Goal: Register for event/course

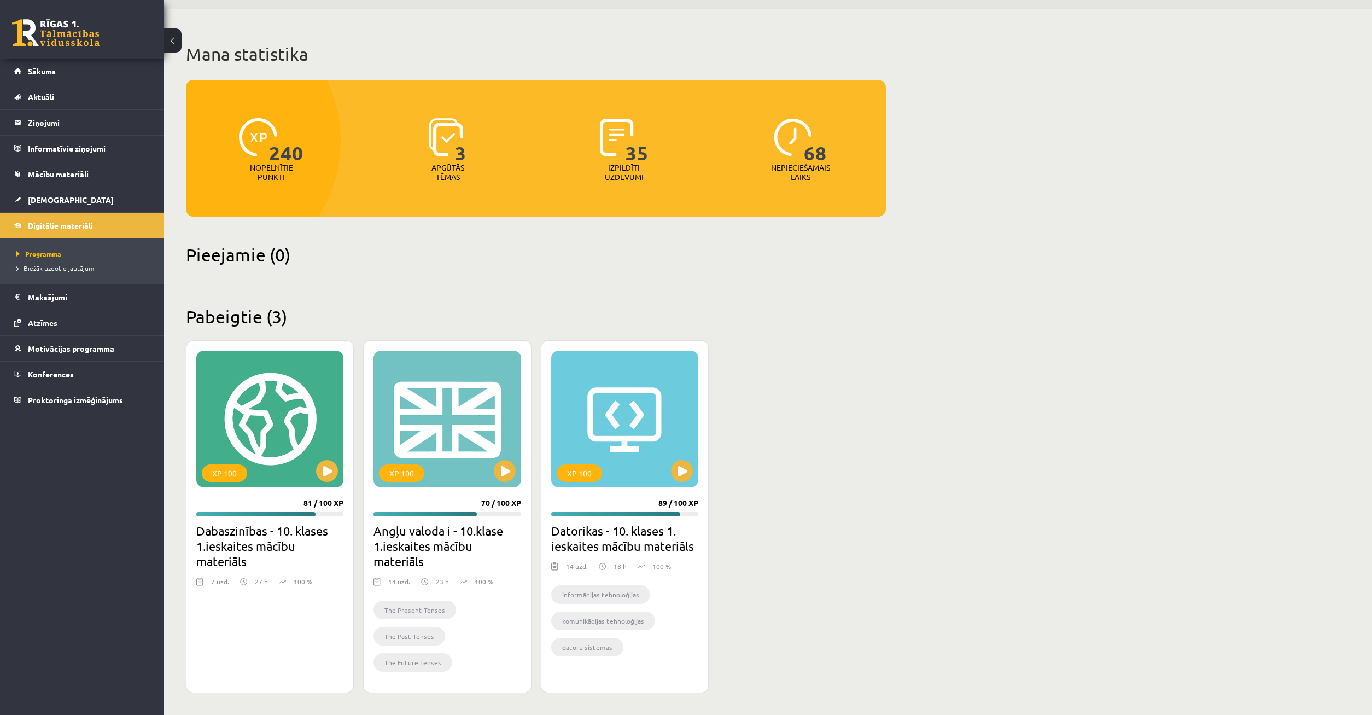
scroll to position [33, 0]
click at [47, 375] on span "Konferences" at bounding box center [51, 374] width 46 height 10
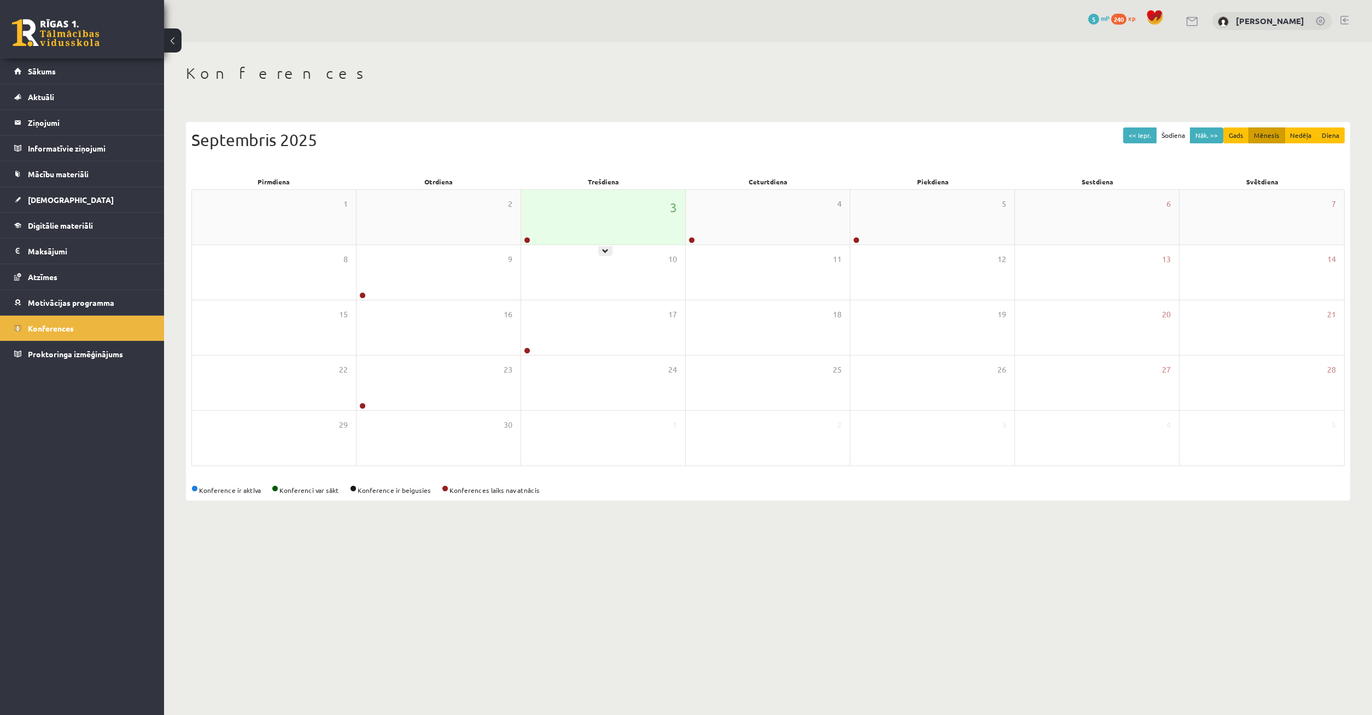
click at [602, 232] on div "3" at bounding box center [603, 217] width 164 height 55
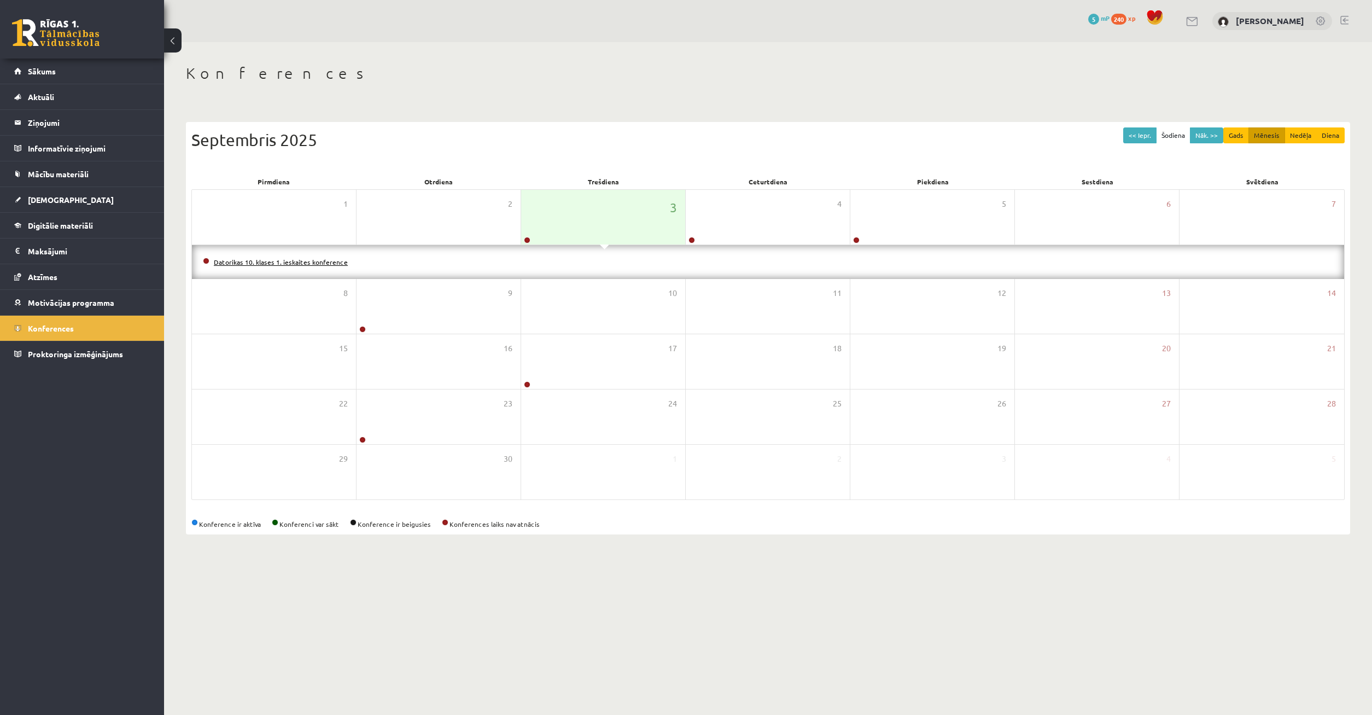
click at [316, 264] on link "Datorikas 10. klases 1. ieskaites konference" at bounding box center [281, 262] width 134 height 9
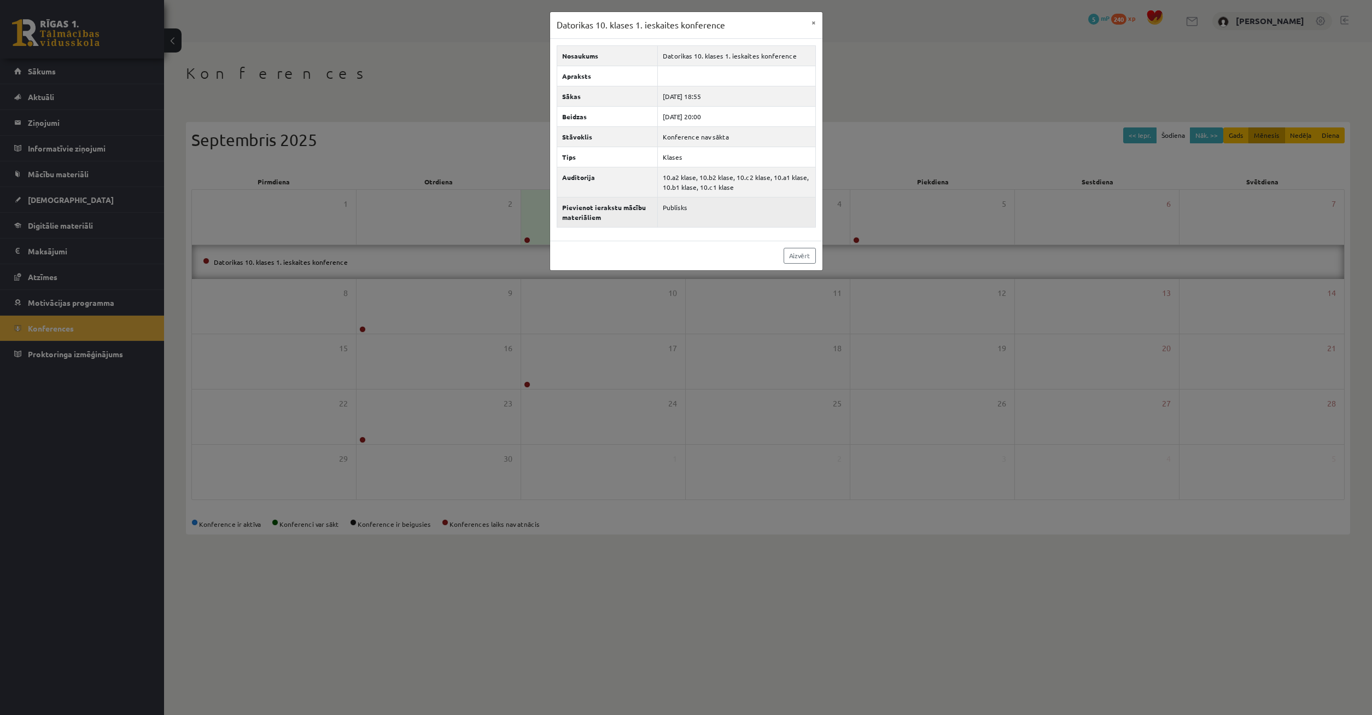
click at [676, 207] on td "Publisks" at bounding box center [737, 212] width 158 height 30
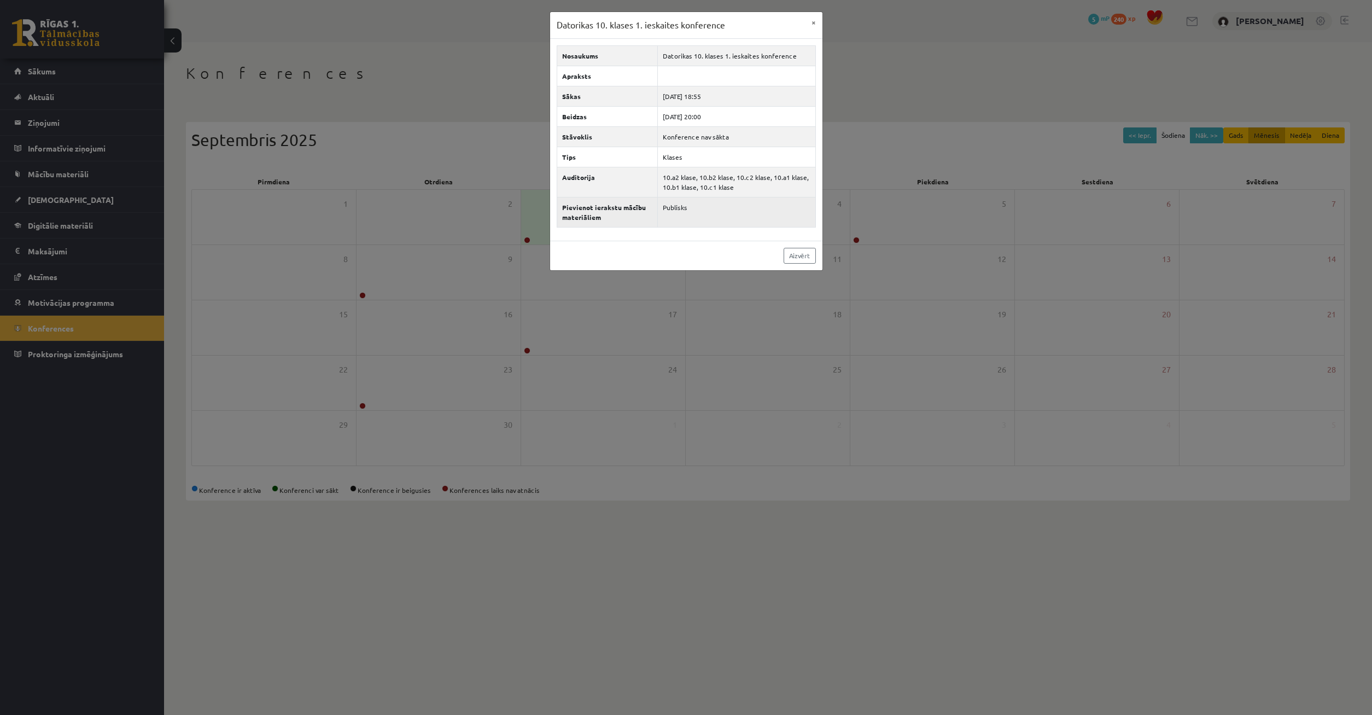
click at [677, 208] on td "Publisks" at bounding box center [737, 212] width 158 height 30
click at [696, 137] on td "Konference nav sākta" at bounding box center [737, 136] width 158 height 20
drag, startPoint x: 736, startPoint y: 151, endPoint x: 845, endPoint y: 150, distance: 108.8
click at [855, 151] on div "Datorikas 10. klases 1. ieskaites konference × Nosaukums Datorikas 10. klases 1…" at bounding box center [686, 357] width 1372 height 715
click at [734, 138] on td "Konference nav sākta" at bounding box center [737, 136] width 158 height 20
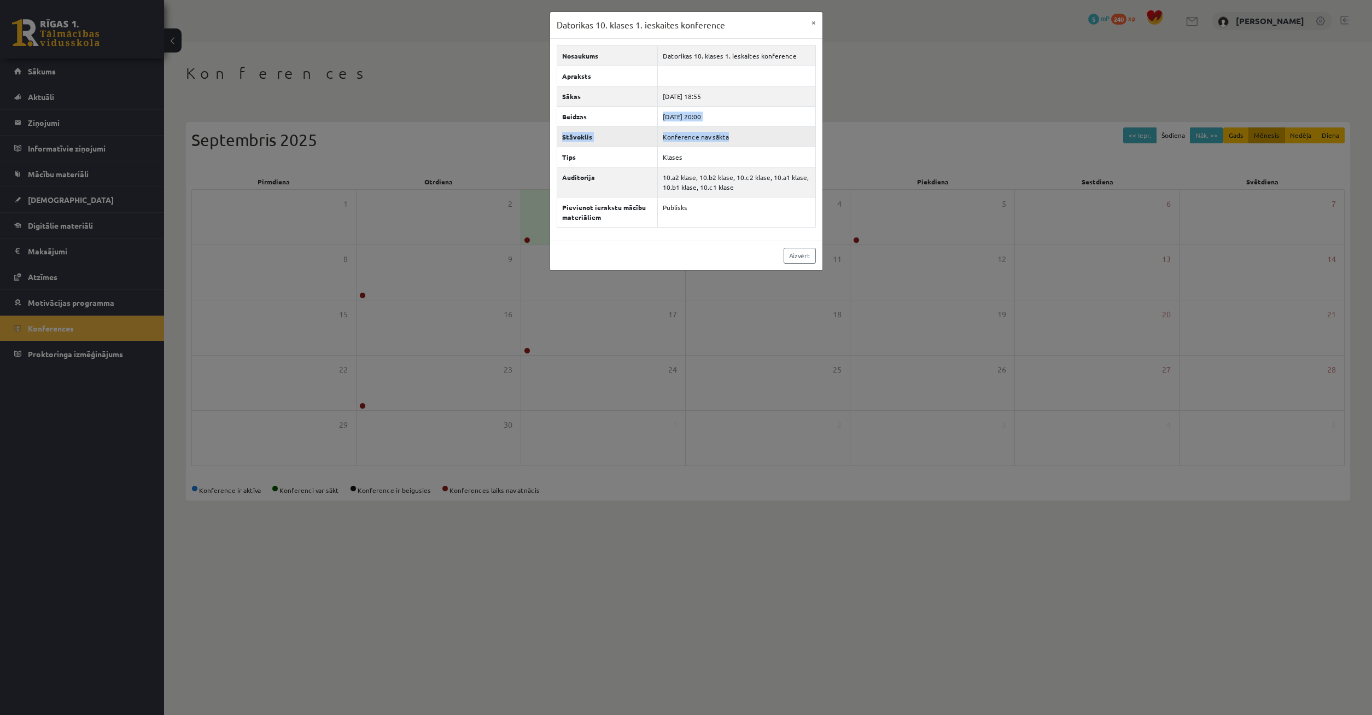
drag, startPoint x: 615, startPoint y: 125, endPoint x: 782, endPoint y: 135, distance: 167.1
click at [855, 142] on div "Datorikas 10. klases 1. ieskaites konference × Nosaukums Datorikas 10. klases 1…" at bounding box center [686, 357] width 1372 height 715
click at [756, 131] on td "Konference nav sākta" at bounding box center [737, 136] width 158 height 20
drag, startPoint x: 603, startPoint y: 122, endPoint x: 807, endPoint y: 144, distance: 204.6
click at [854, 164] on div "Datorikas 10. klases 1. ieskaites konference × Nosaukums Datorikas 10. klases 1…" at bounding box center [686, 357] width 1372 height 715
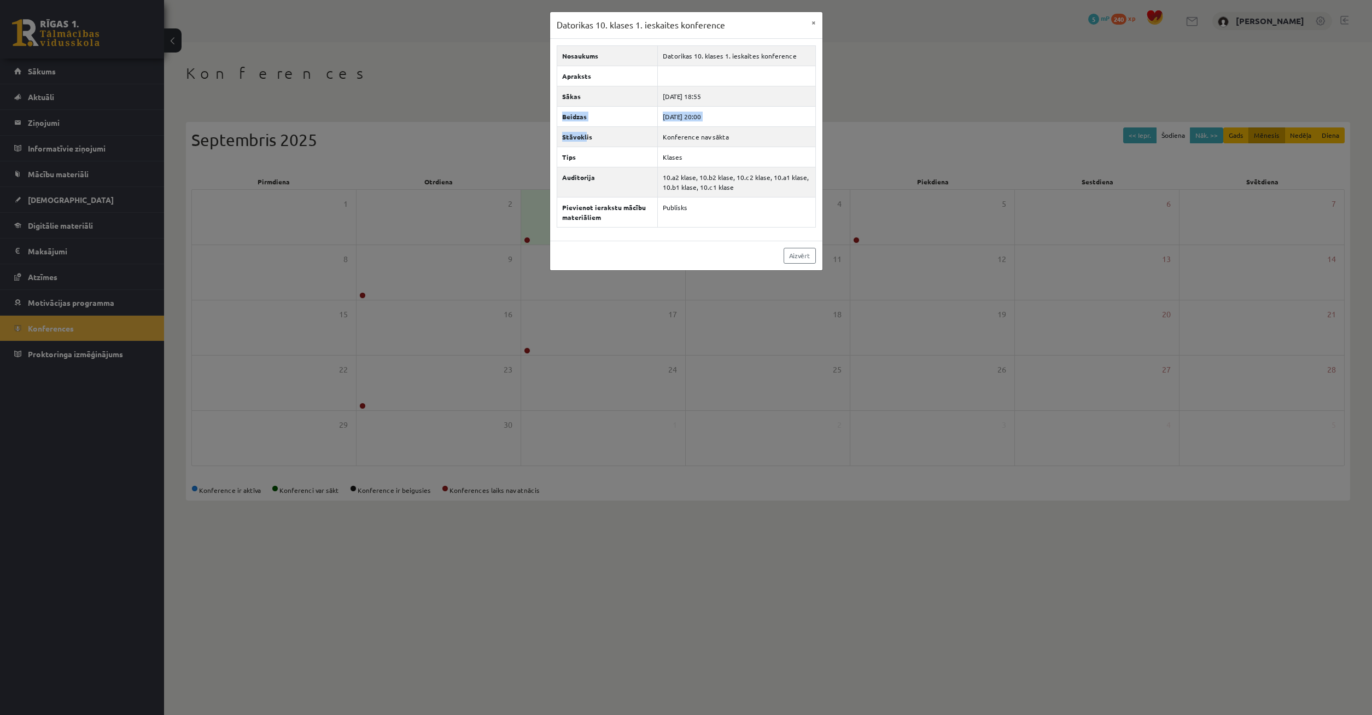
drag, startPoint x: 486, startPoint y: 114, endPoint x: 601, endPoint y: 128, distance: 116.3
click at [589, 128] on div "Datorikas 10. klases 1. ieskaites konference × Nosaukums Datorikas 10. klases 1…" at bounding box center [686, 357] width 1372 height 715
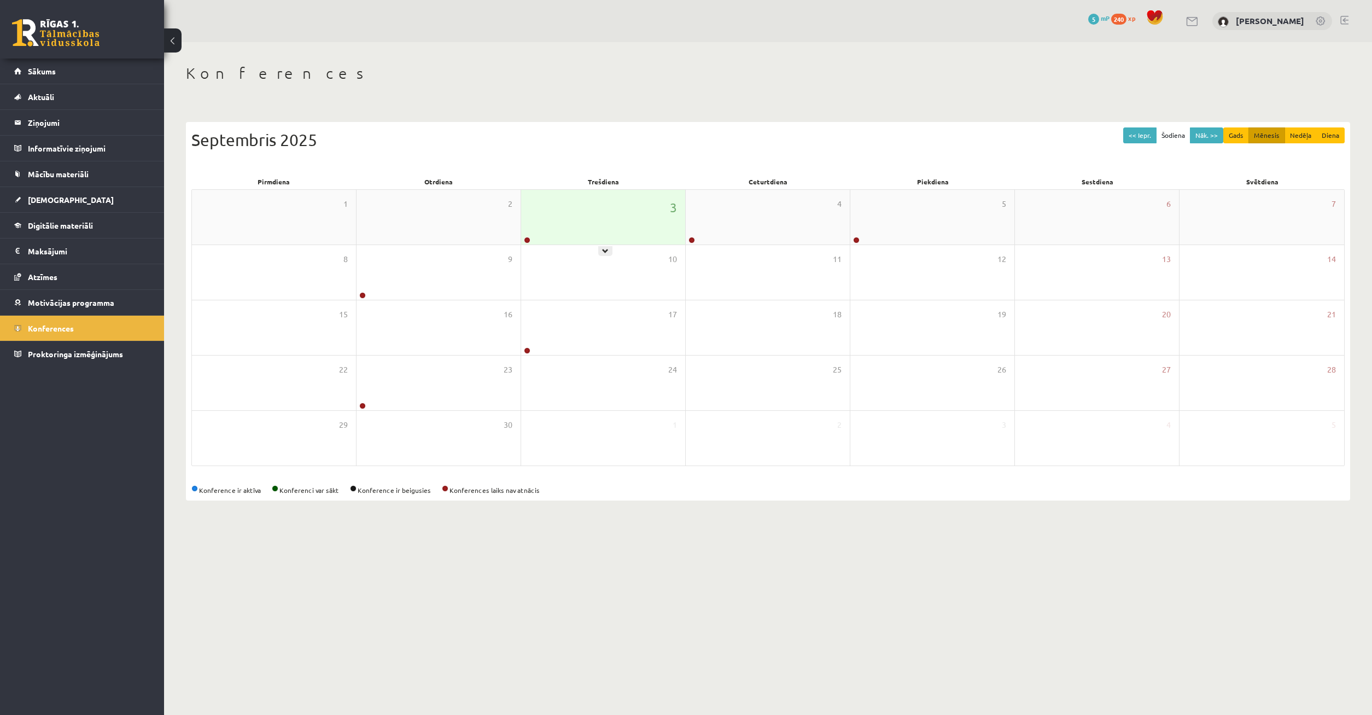
drag, startPoint x: 593, startPoint y: 213, endPoint x: 591, endPoint y: 219, distance: 6.2
click at [593, 214] on div "3" at bounding box center [603, 217] width 164 height 55
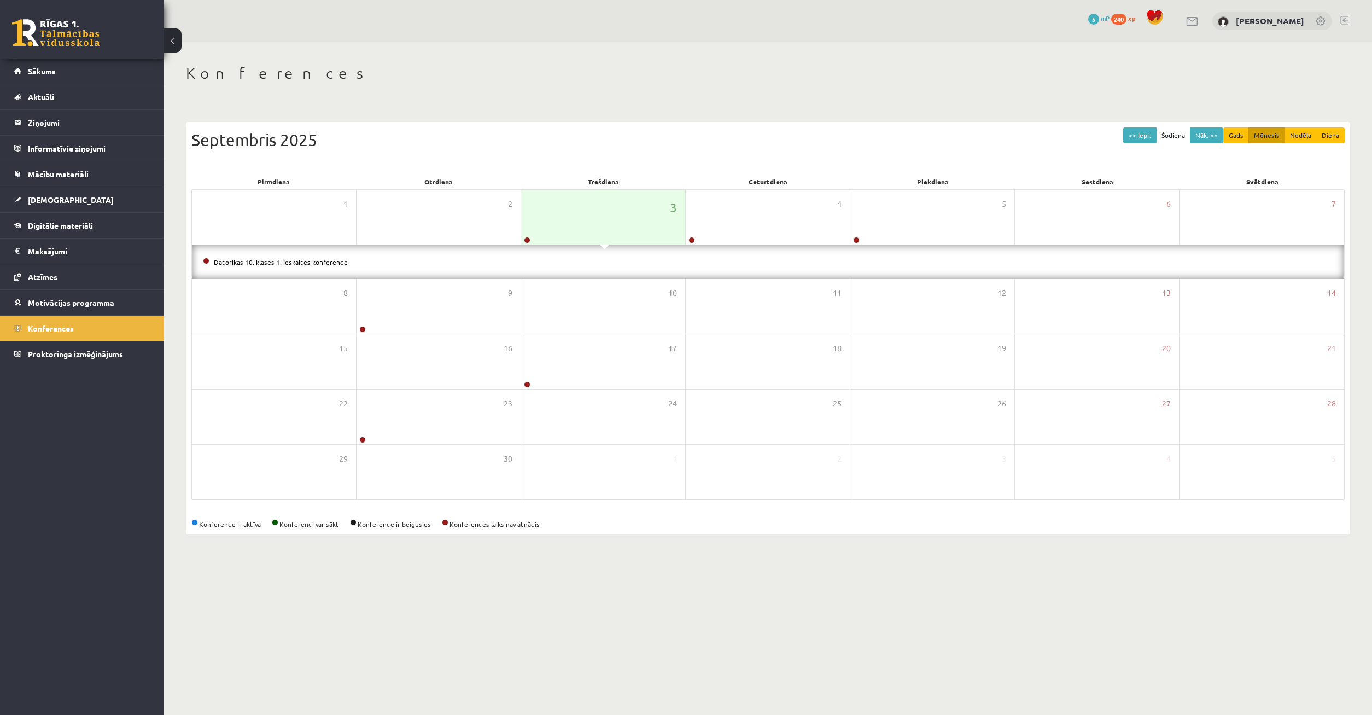
click at [365, 253] on div "Datorikas 10. klases 1. ieskaites konference" at bounding box center [768, 262] width 1152 height 34
click at [314, 269] on div "Datorikas 10. klases 1. ieskaites konference" at bounding box center [768, 262] width 1152 height 34
click at [312, 260] on link "Datorikas 10. klases 1. ieskaites konference" at bounding box center [281, 262] width 134 height 9
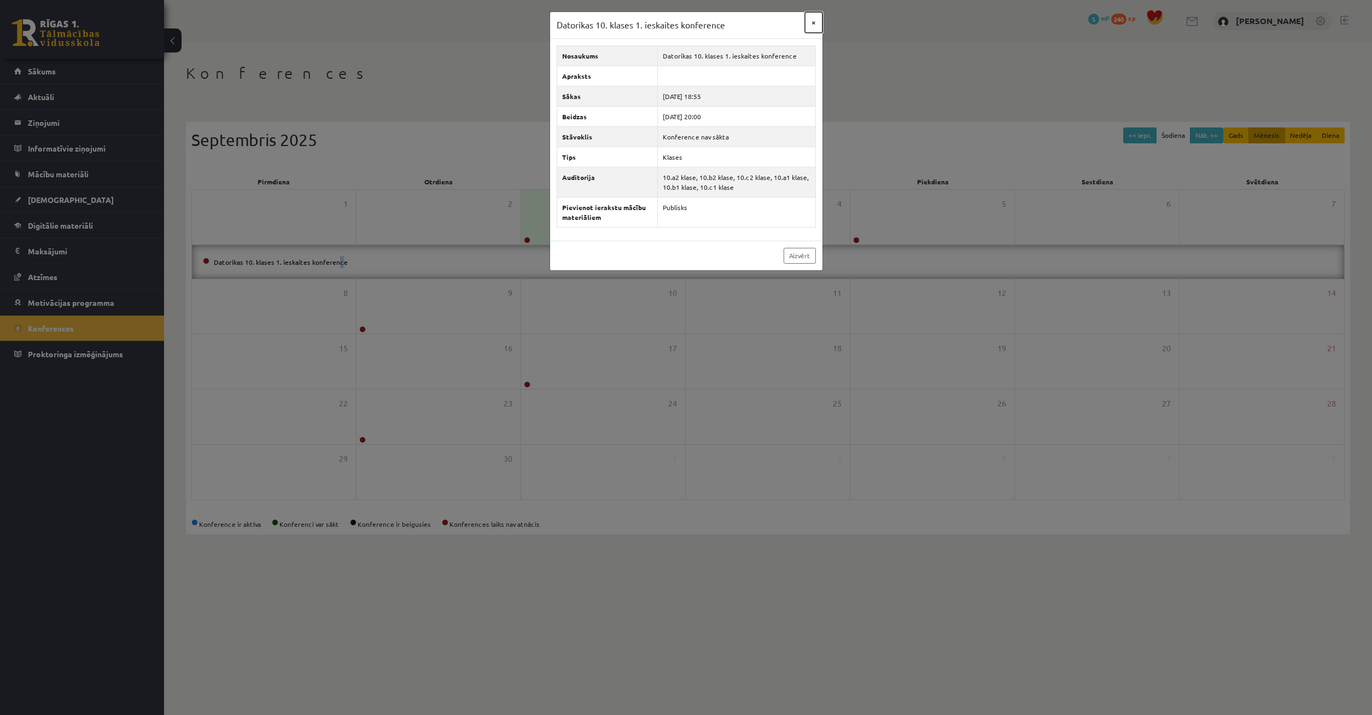
click at [817, 21] on button "×" at bounding box center [814, 22] width 18 height 21
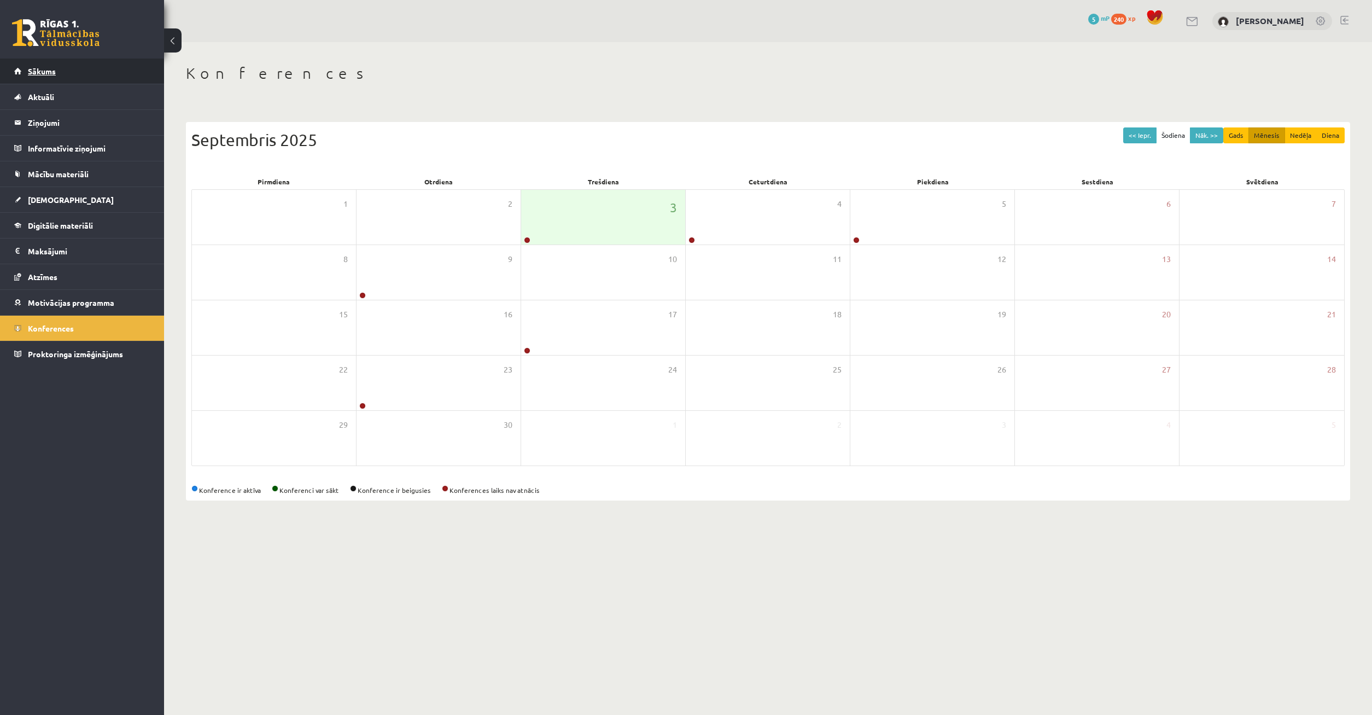
click at [61, 75] on link "Sākums" at bounding box center [82, 71] width 136 height 25
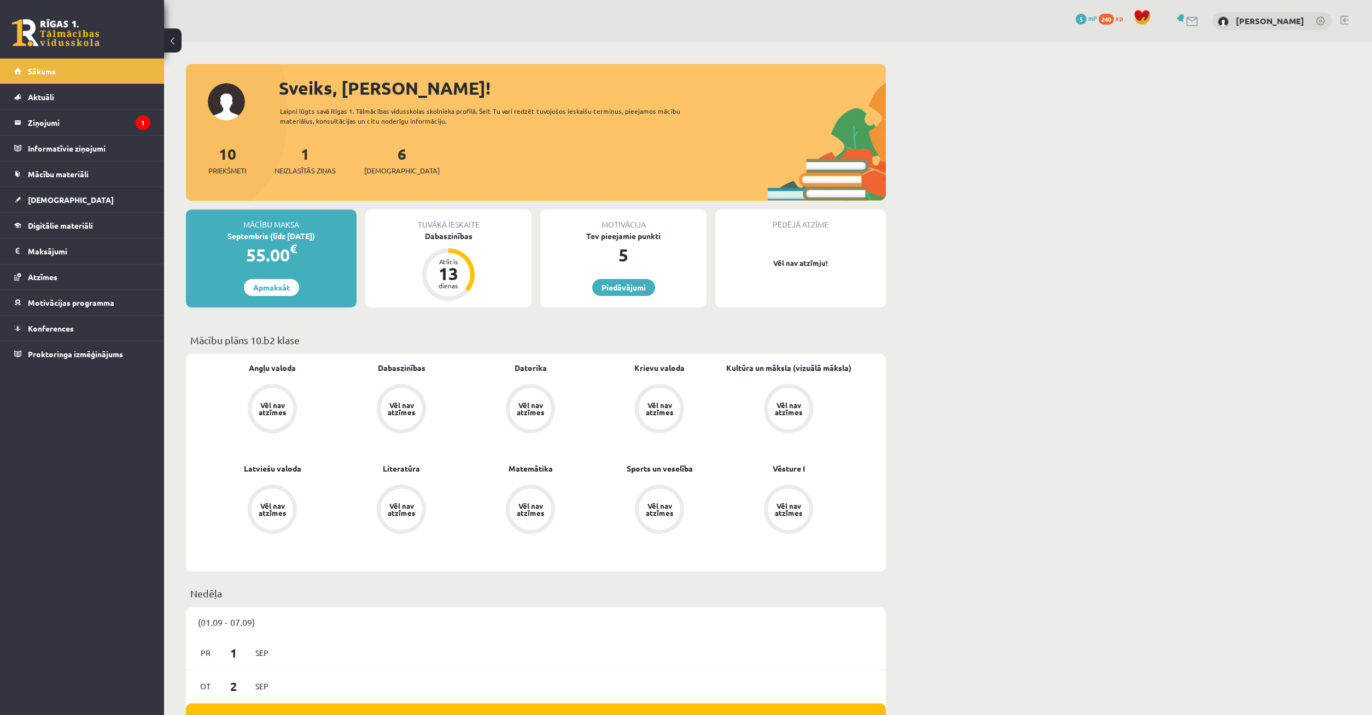
click at [41, 101] on span "Aktuāli" at bounding box center [41, 97] width 26 height 10
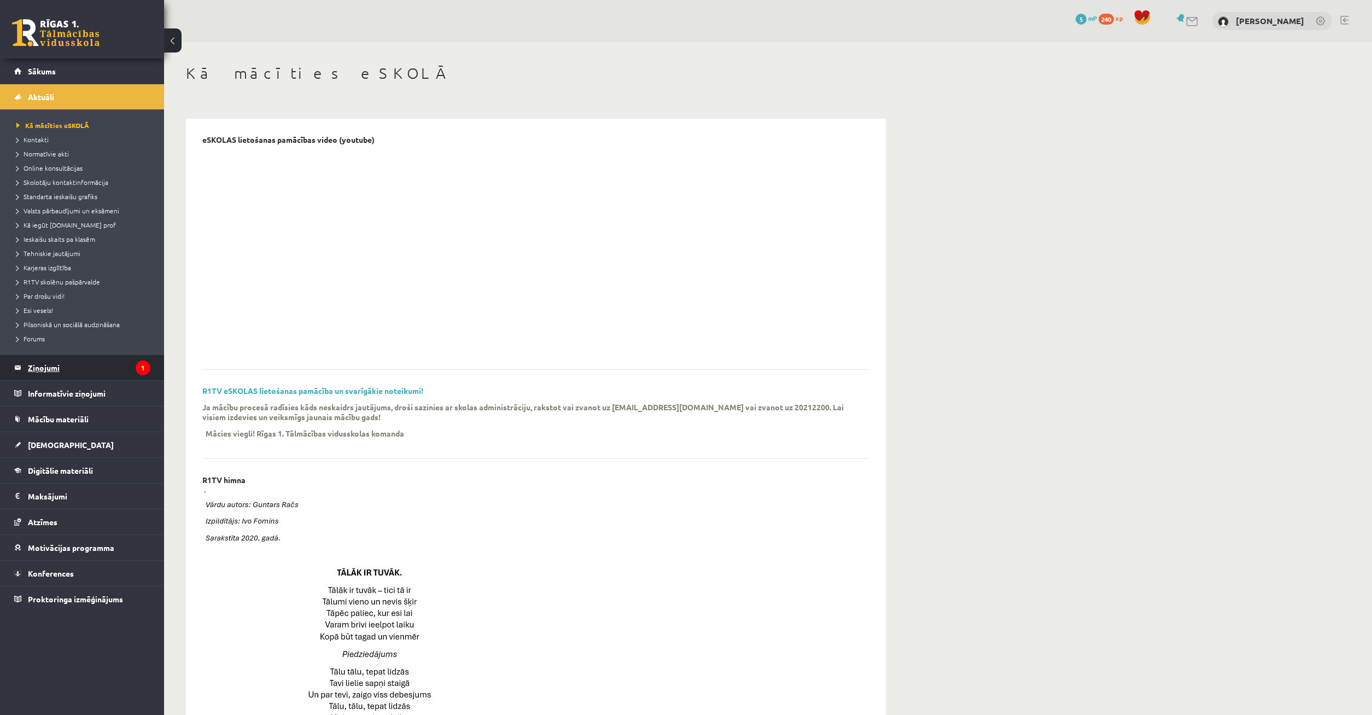
click at [90, 375] on legend "Ziņojumi 1" at bounding box center [89, 367] width 123 height 25
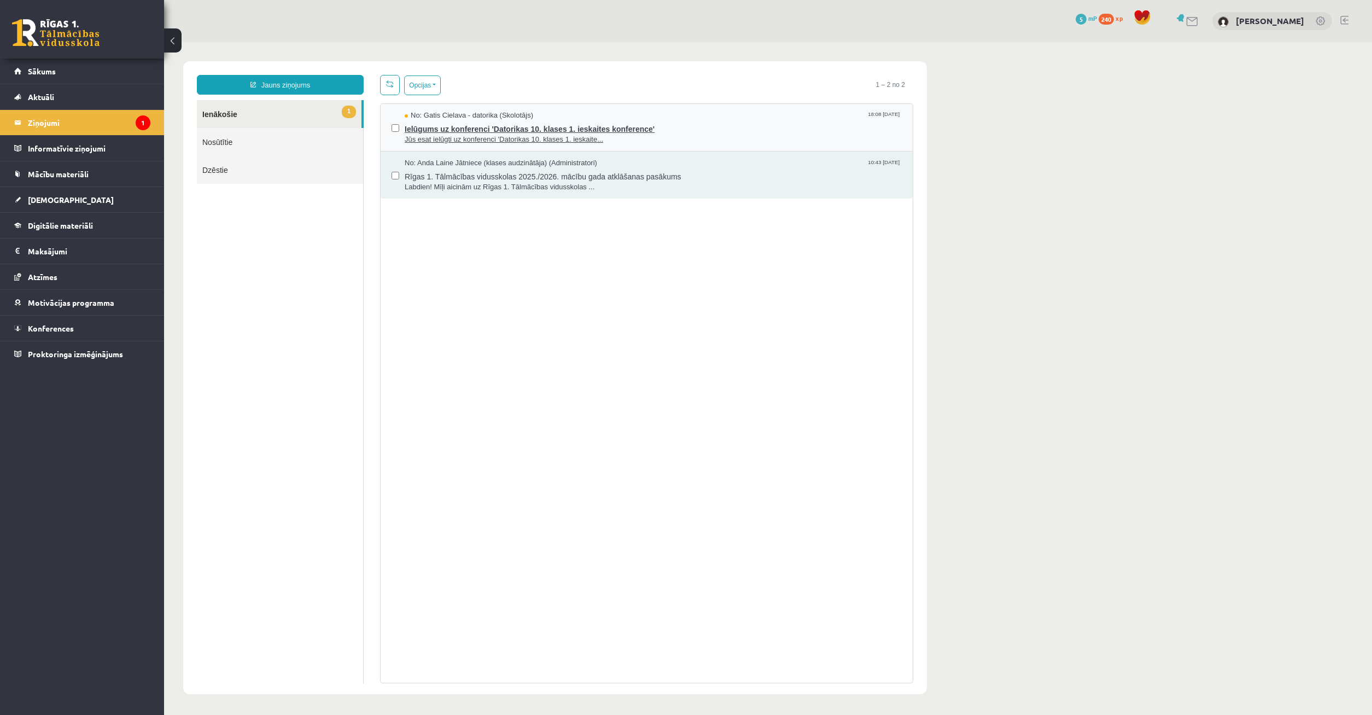
click at [458, 125] on span "Ielūgums uz konferenci 'Datorikas 10. klases 1. ieskaites konference'" at bounding box center [653, 128] width 497 height 14
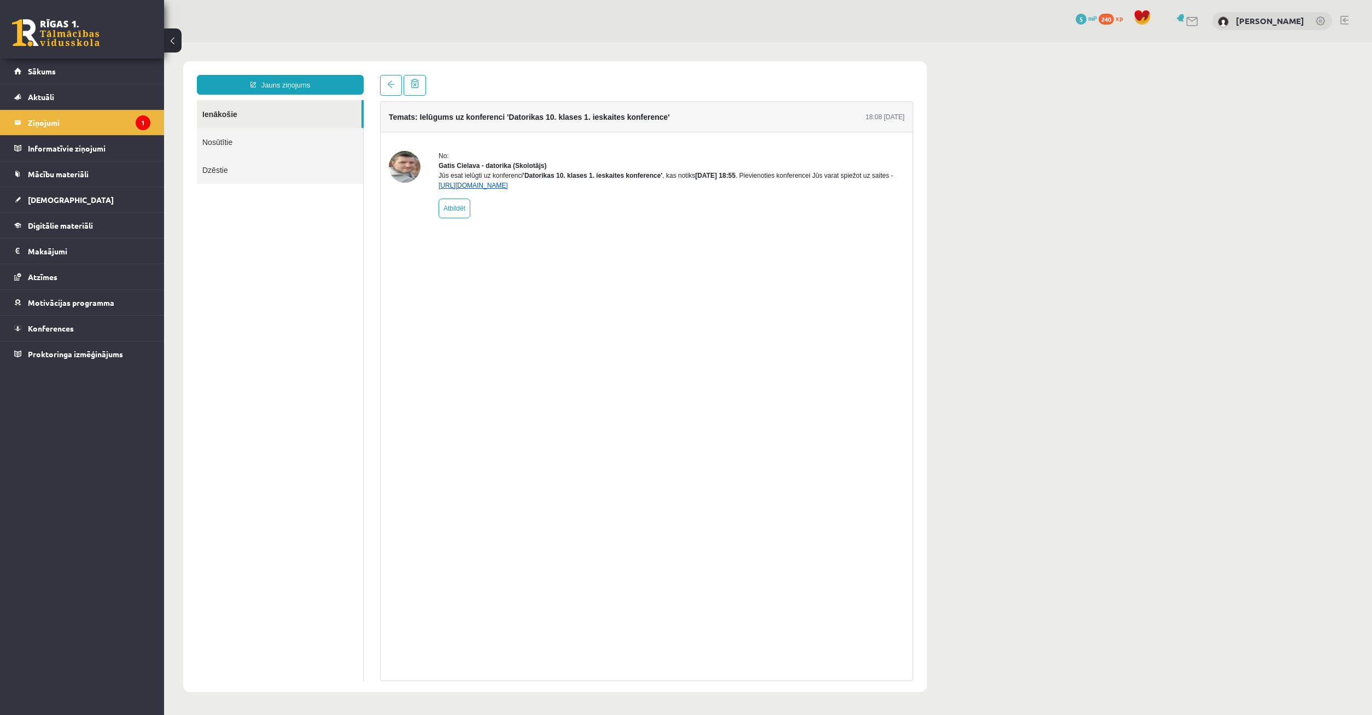
click at [508, 189] on link "https://eskola.r1tv.lv/conferences/4490/join" at bounding box center [473, 186] width 69 height 8
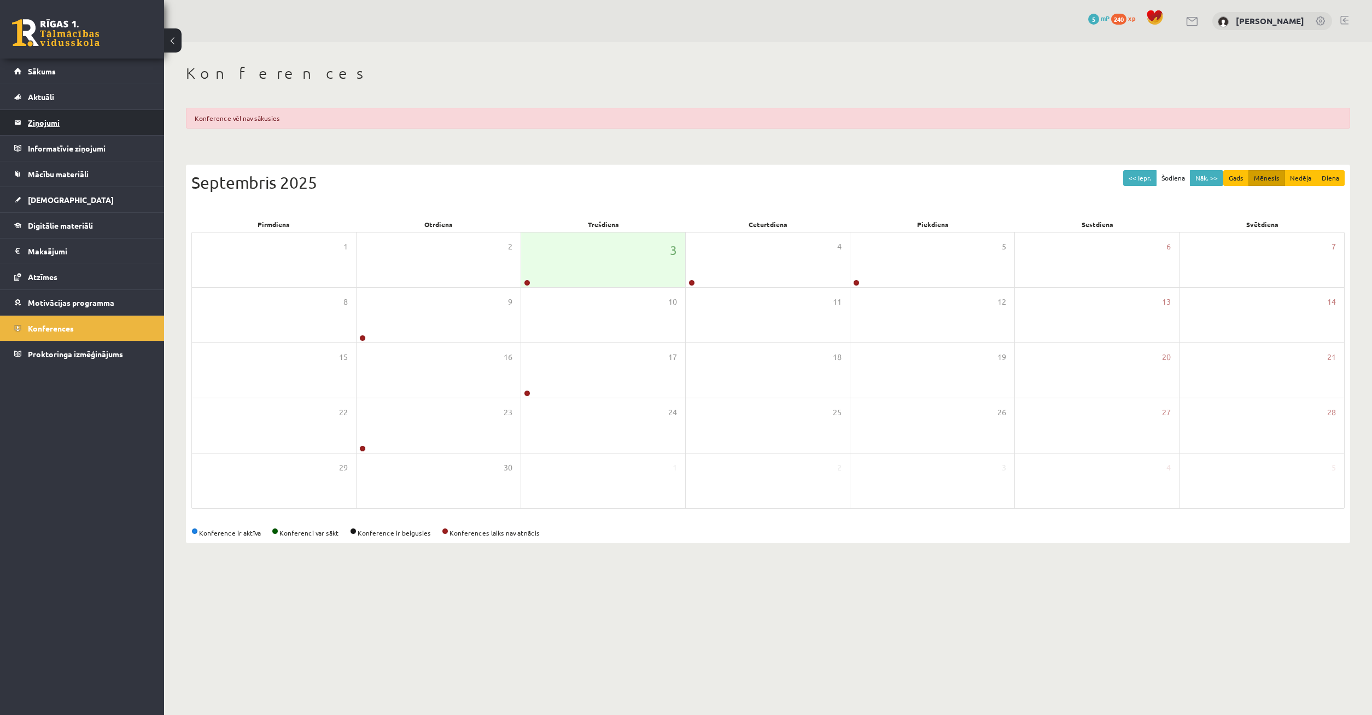
click at [69, 124] on legend "Ziņojumi 0" at bounding box center [89, 122] width 123 height 25
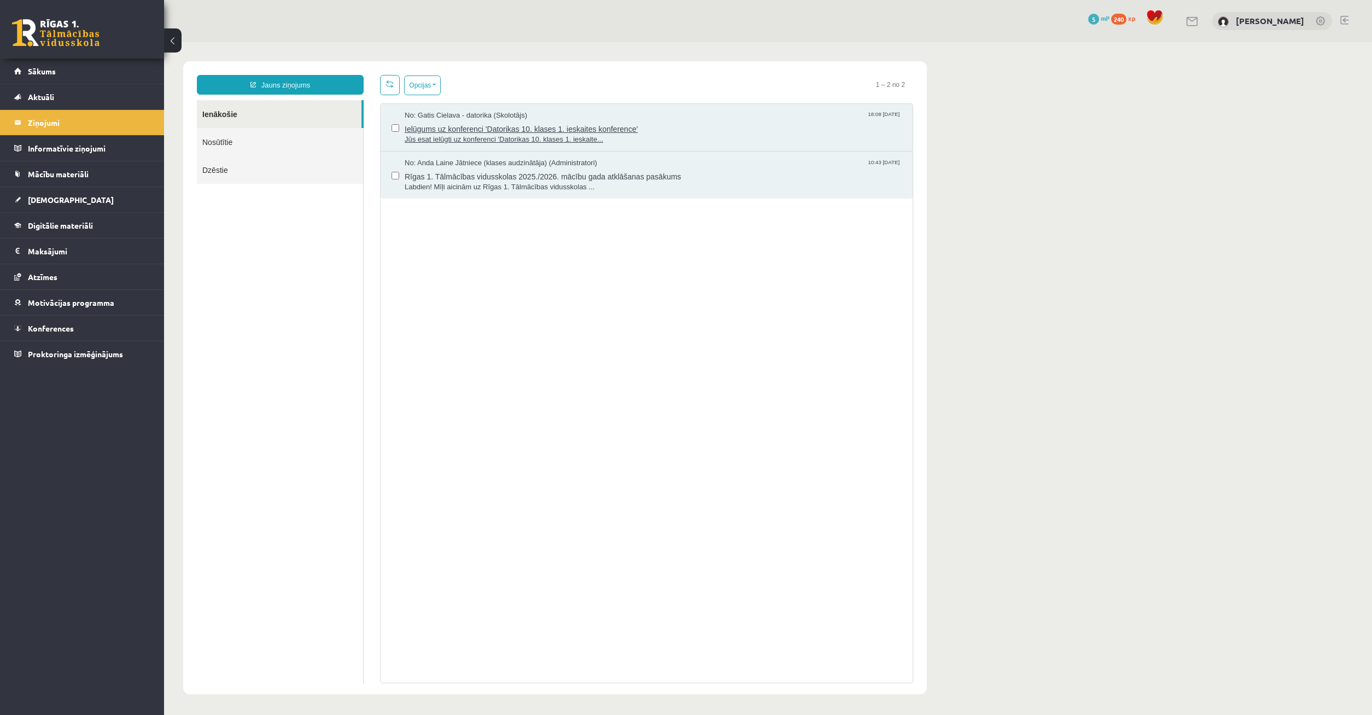
click at [531, 127] on span "Ielūgums uz konferenci 'Datorikas 10. klases 1. ieskaites konference'" at bounding box center [653, 128] width 497 height 14
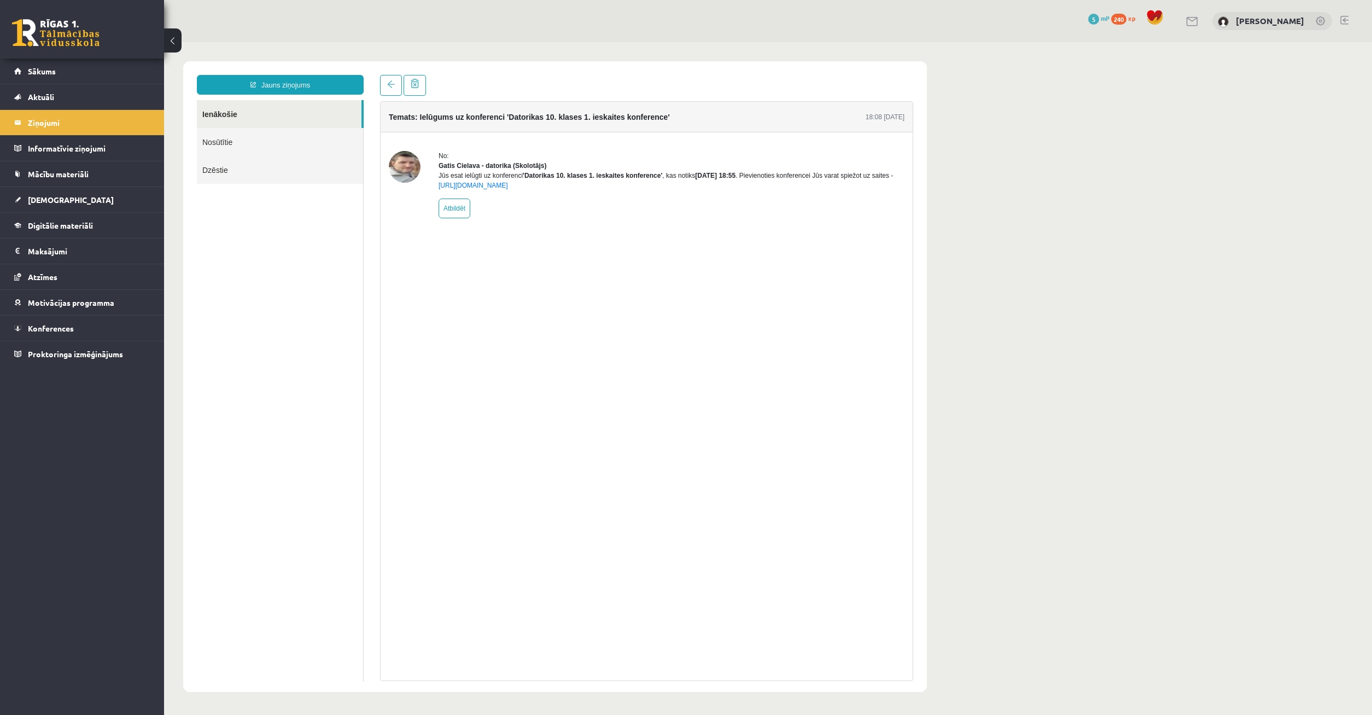
click at [524, 190] on div "Jūs esat ielūgti uz konferenci 'Datorikas 10. klases 1. ieskaites konference' ,…" at bounding box center [672, 181] width 466 height 20
click at [508, 189] on link "https://eskola.r1tv.lv/conferences/4490/join" at bounding box center [473, 186] width 69 height 8
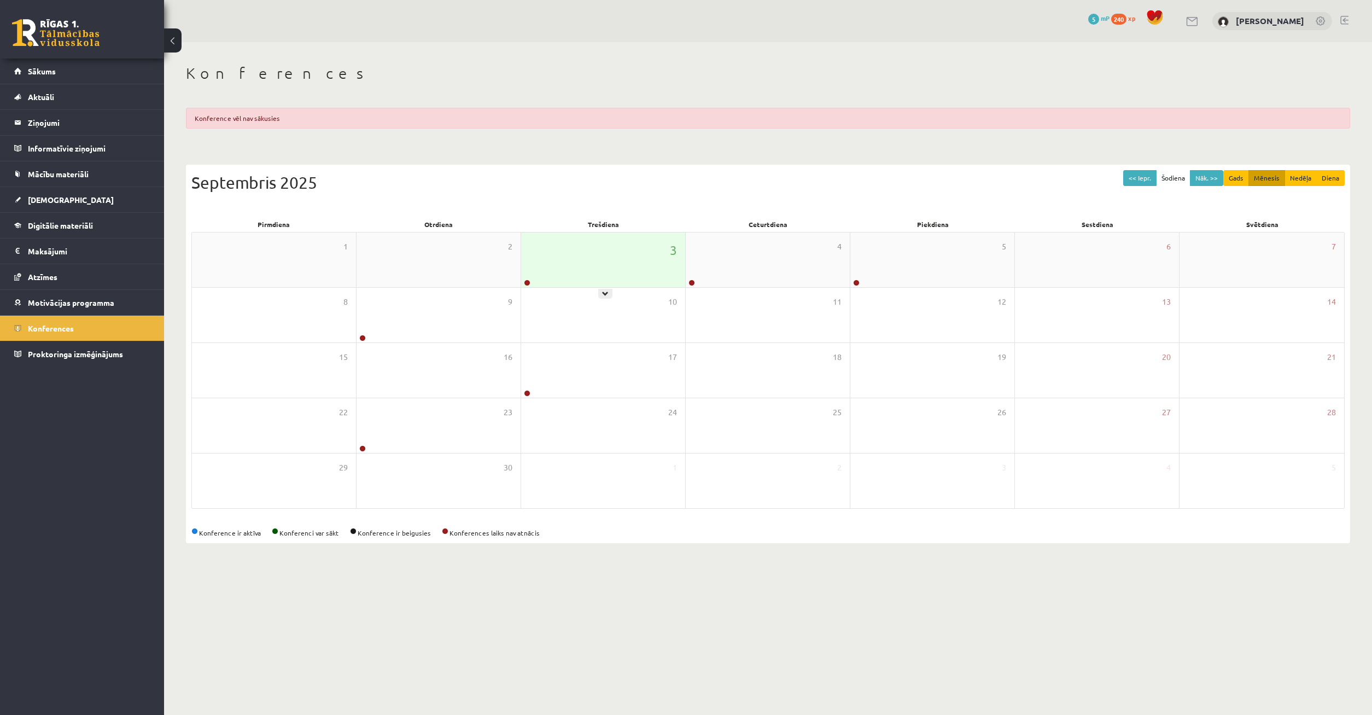
click at [573, 267] on div "3" at bounding box center [603, 259] width 164 height 55
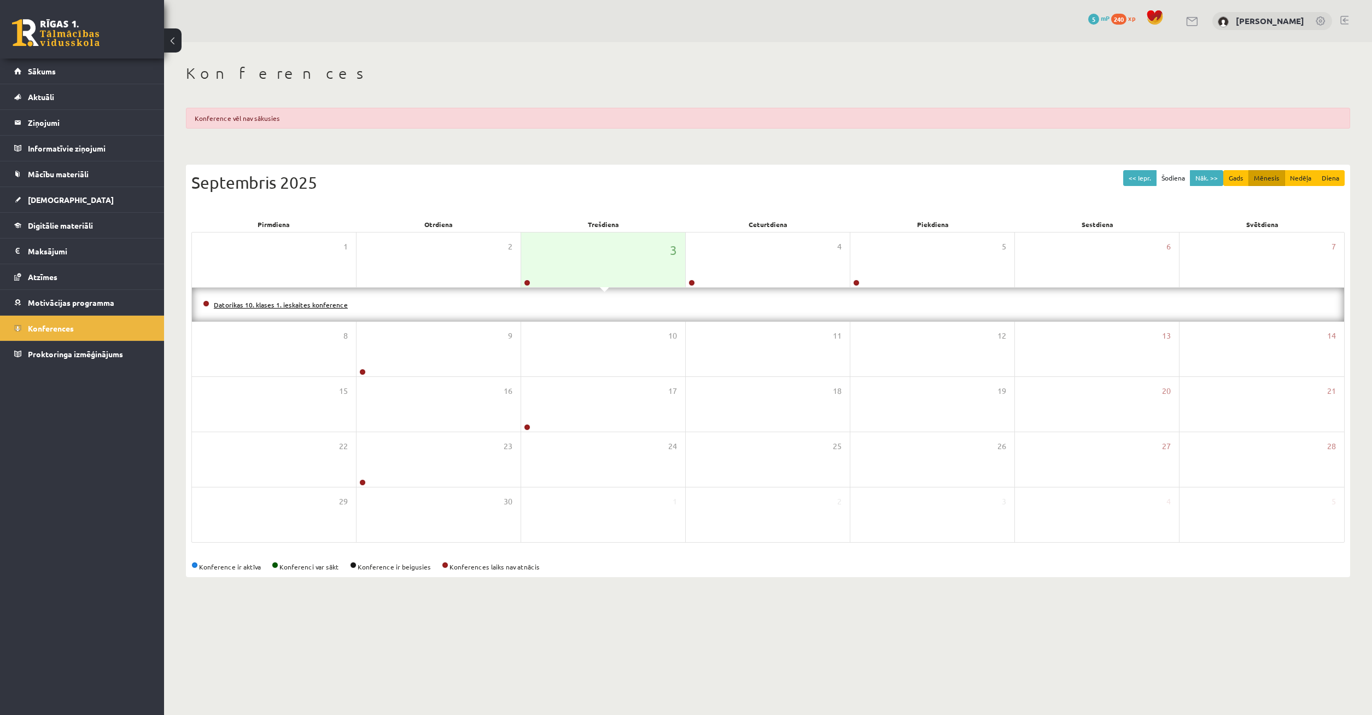
click at [290, 306] on link "Datorikas 10. klases 1. ieskaites konference" at bounding box center [281, 304] width 134 height 9
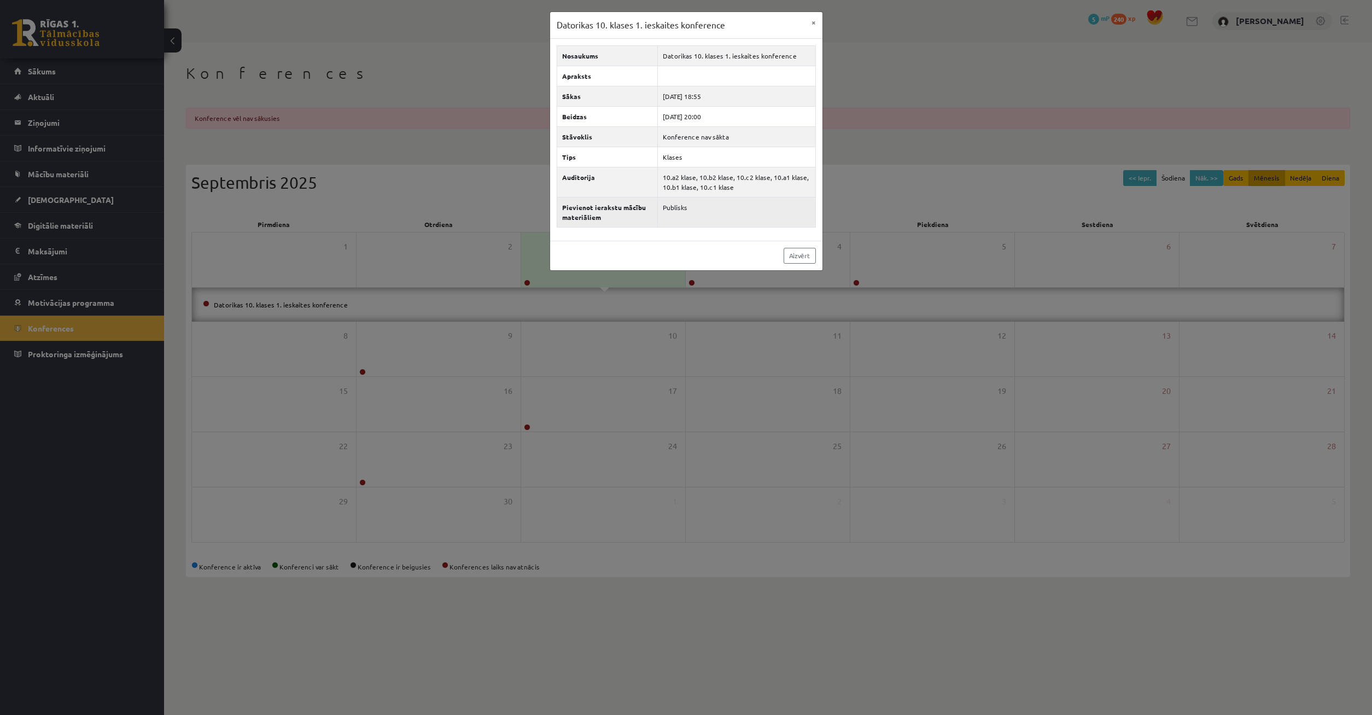
click at [674, 208] on td "Publisks" at bounding box center [737, 212] width 158 height 30
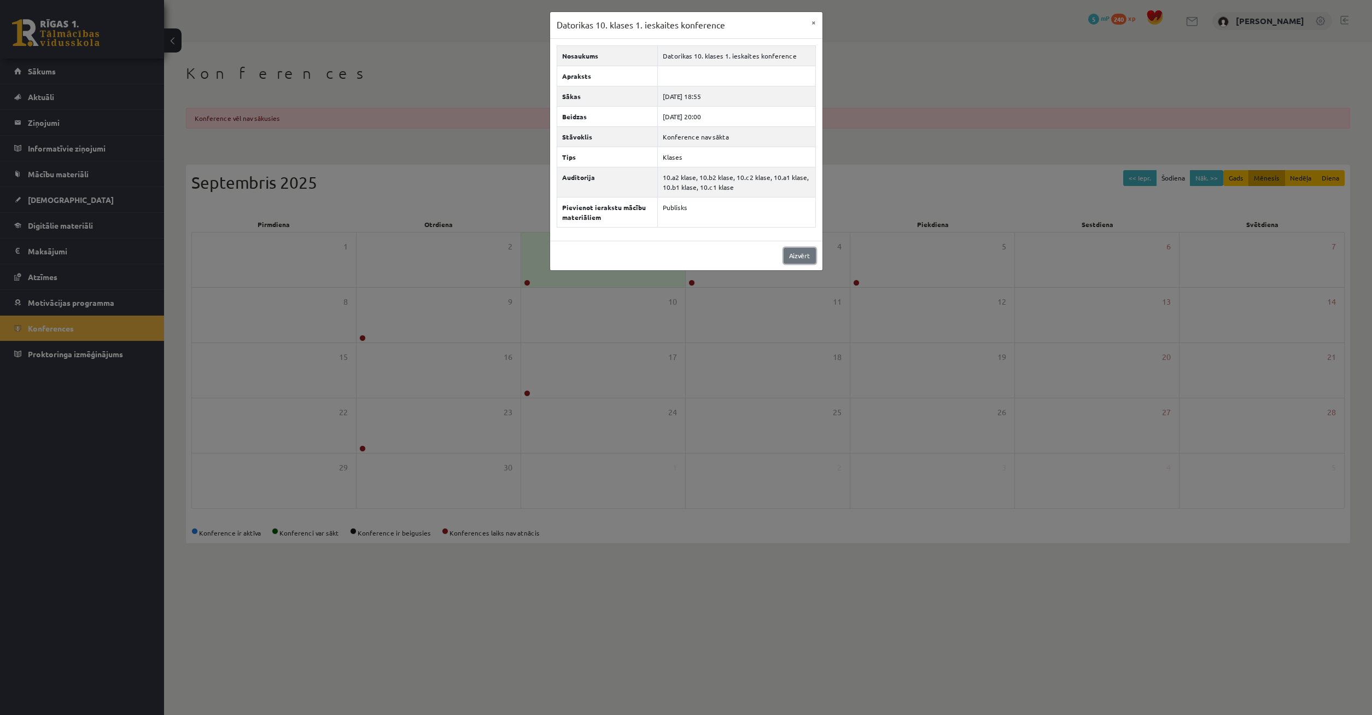
click at [789, 254] on link "Aizvērt" at bounding box center [800, 256] width 32 height 16
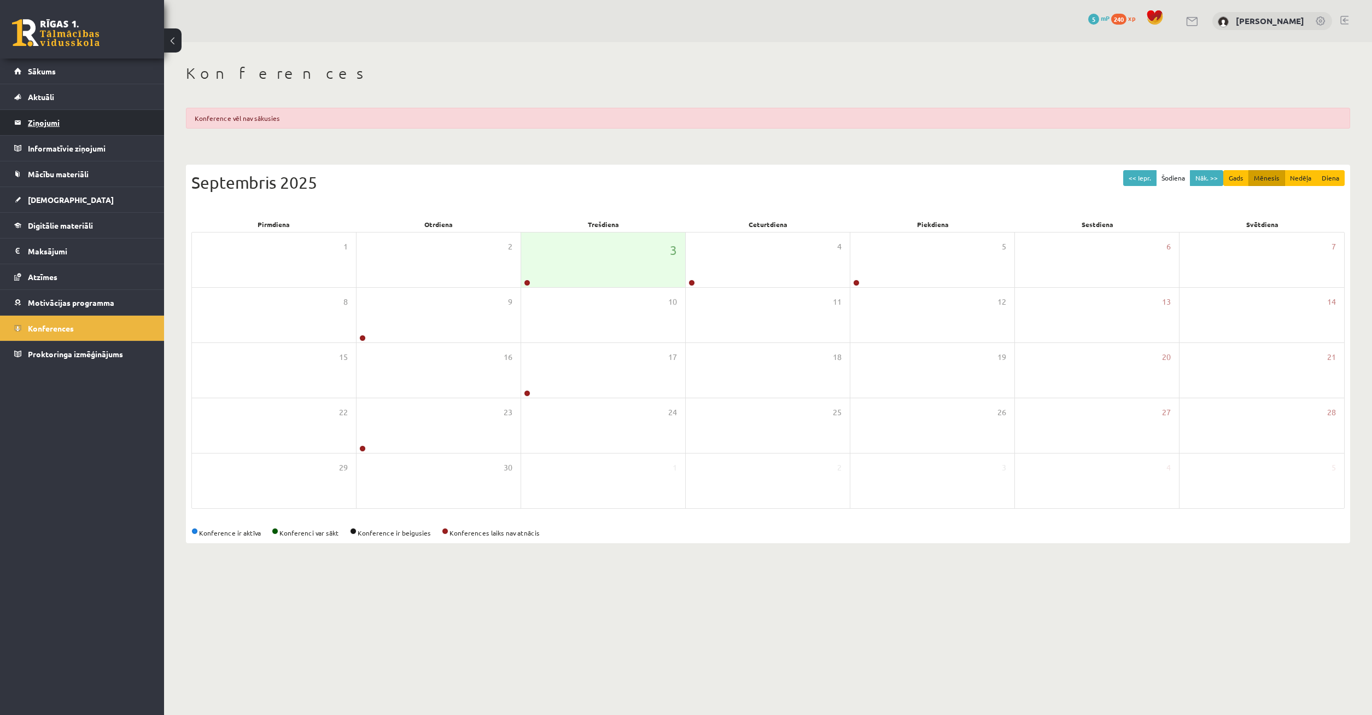
click at [48, 118] on legend "Ziņojumi 0" at bounding box center [89, 122] width 123 height 25
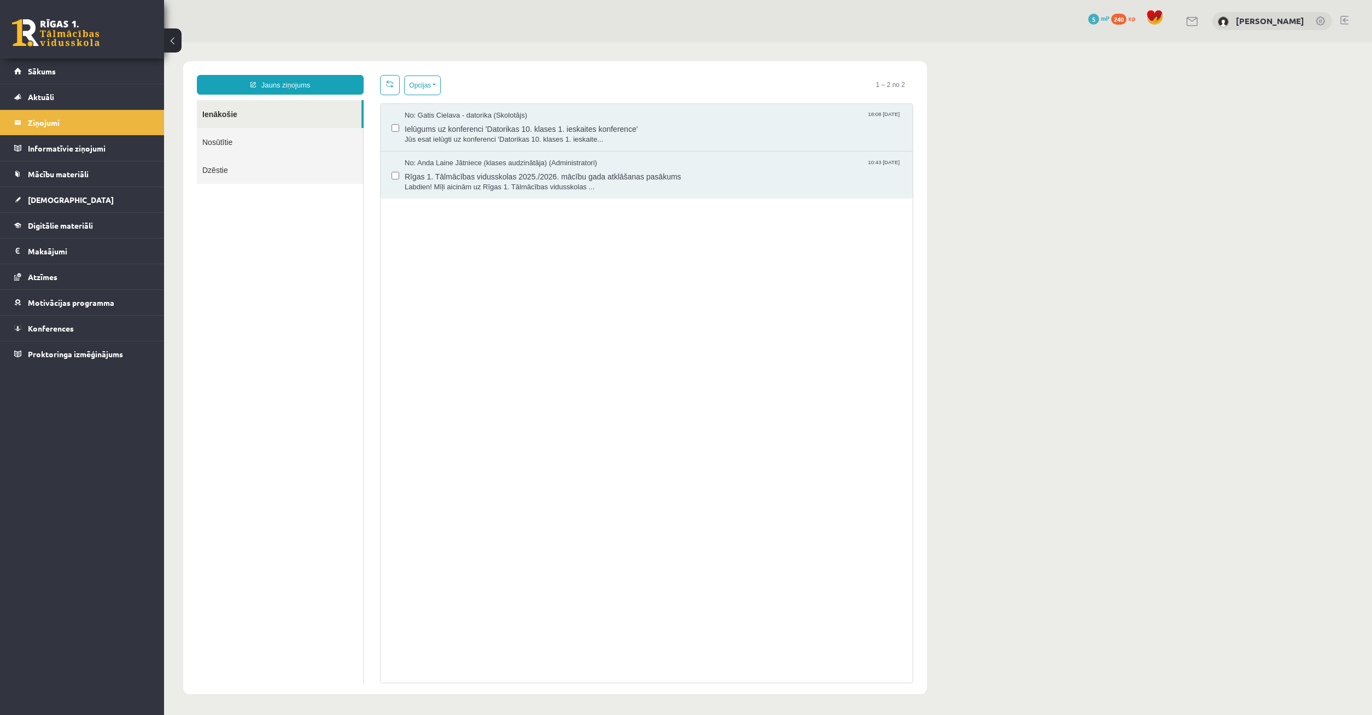
click at [296, 144] on link "Nosūtītie" at bounding box center [280, 142] width 166 height 28
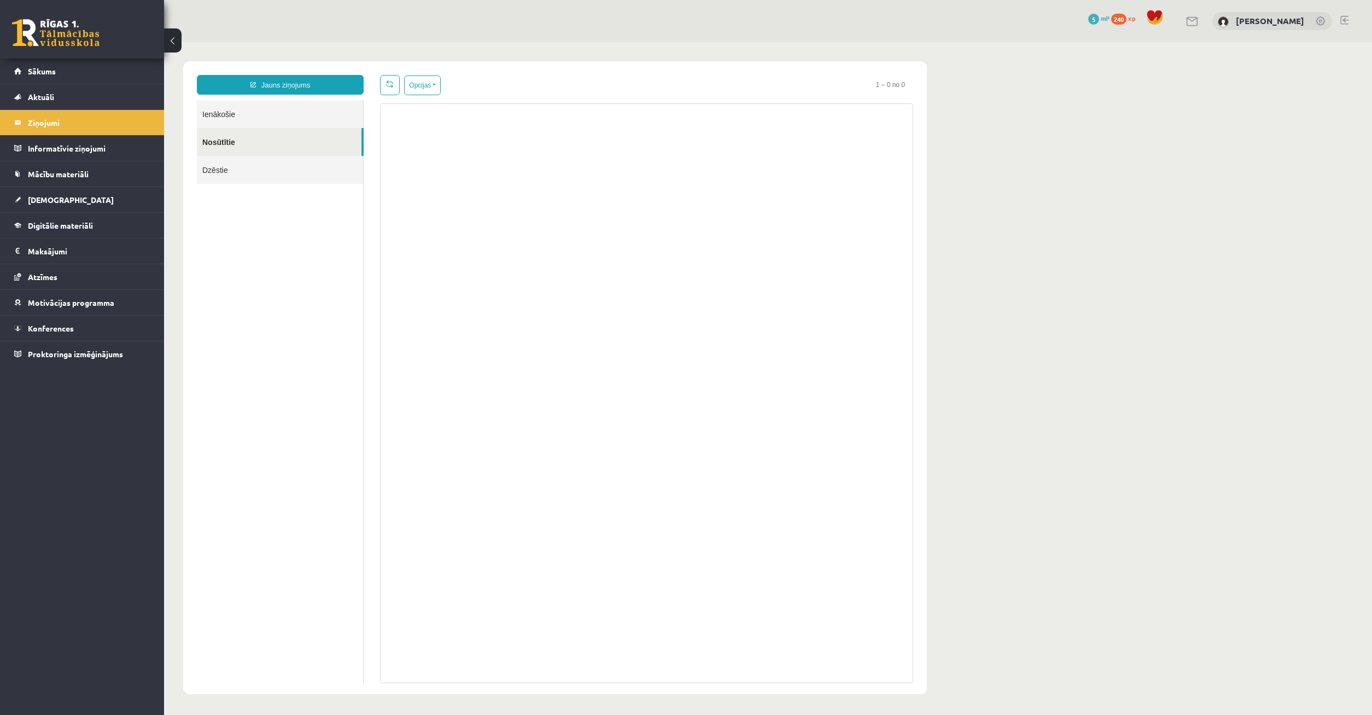
click at [296, 118] on link "Ienākošie" at bounding box center [280, 114] width 166 height 28
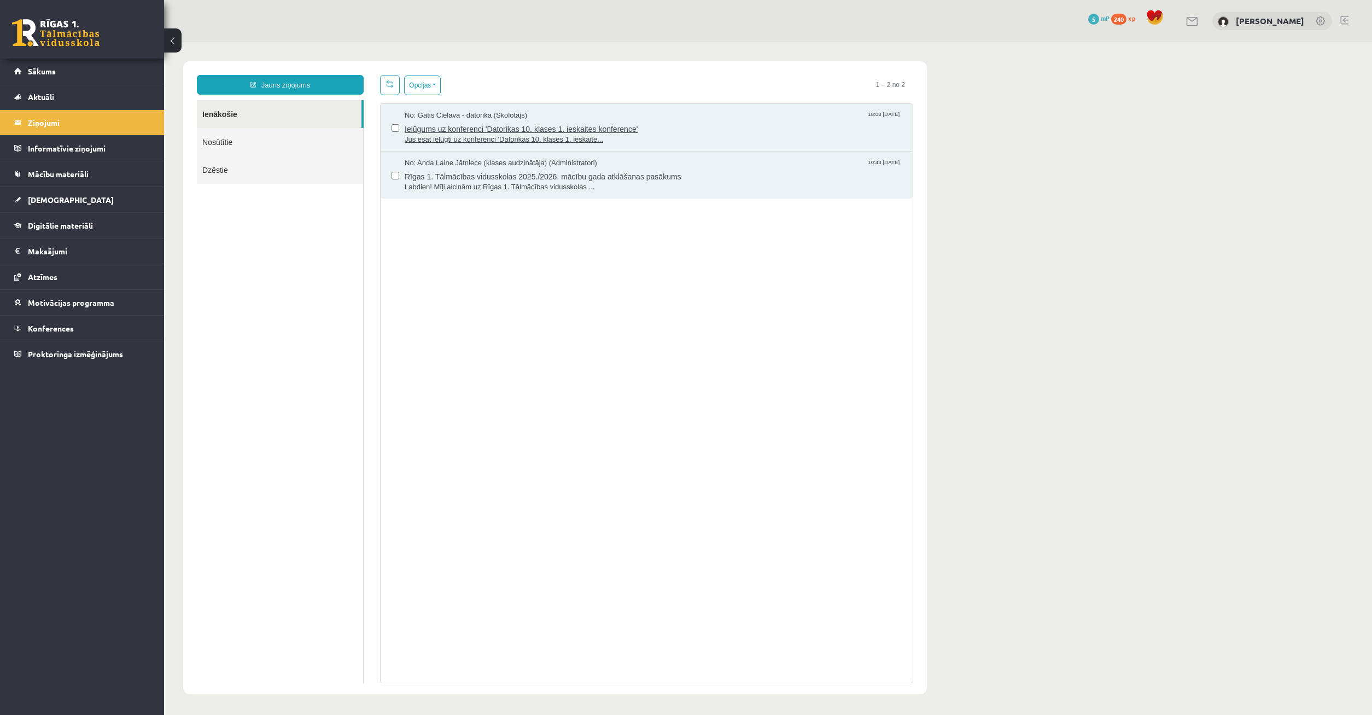
click at [523, 135] on span "Jūs esat ielūgti uz konferenci 'Datorikas 10. klases 1. ieskaite..." at bounding box center [653, 140] width 497 height 10
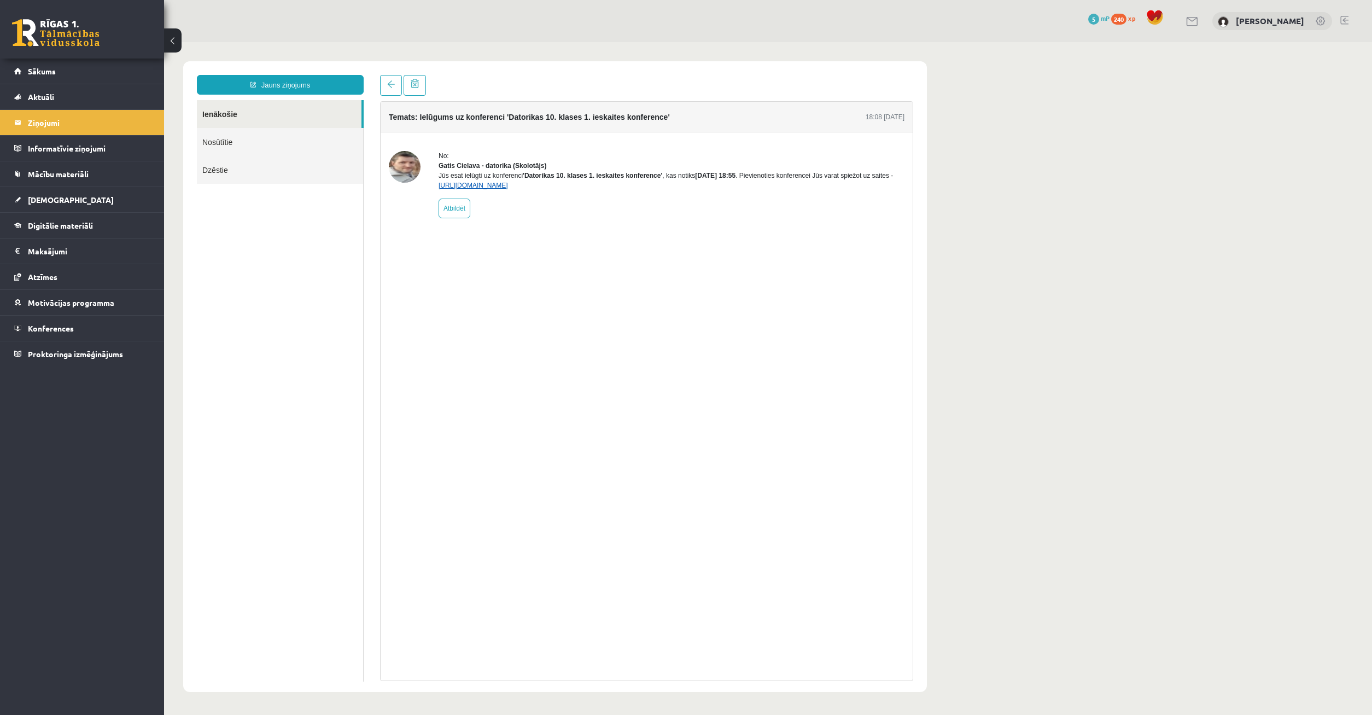
click at [508, 189] on link "[URL][DOMAIN_NAME]" at bounding box center [473, 186] width 69 height 8
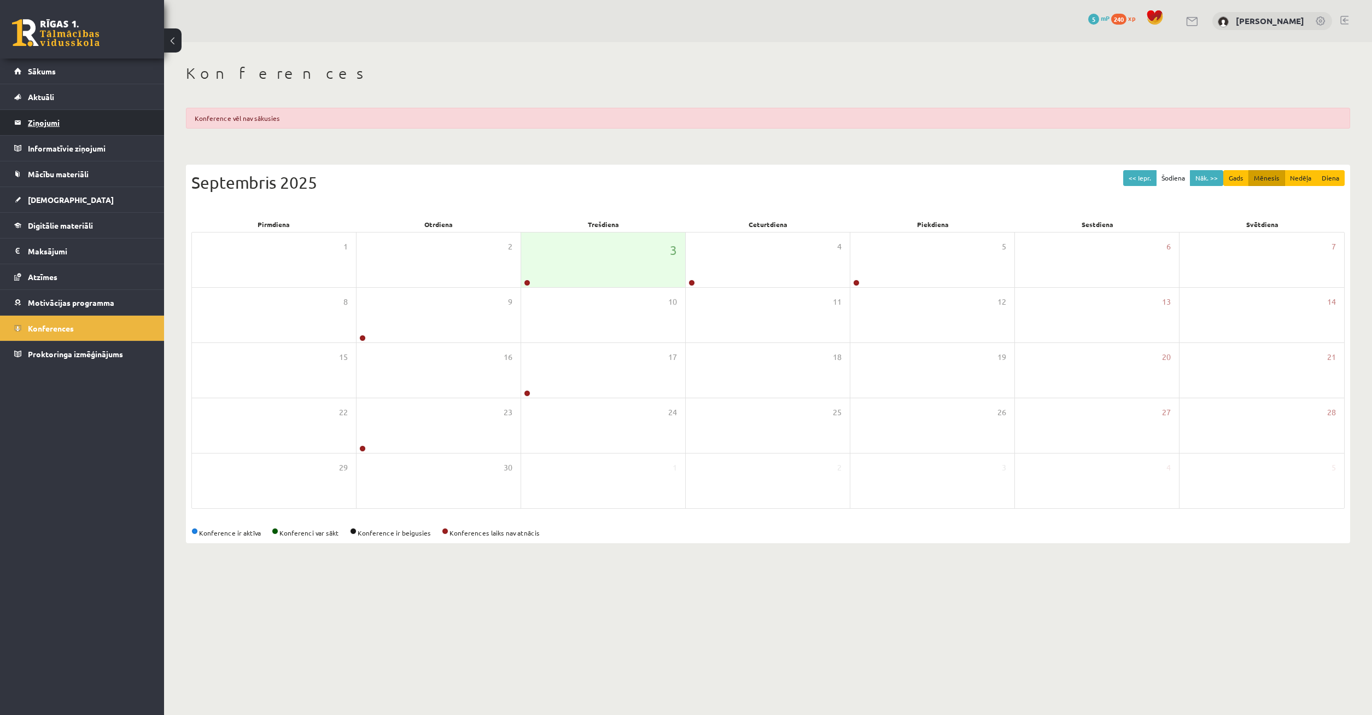
click at [50, 121] on legend "Ziņojumi 0" at bounding box center [89, 122] width 123 height 25
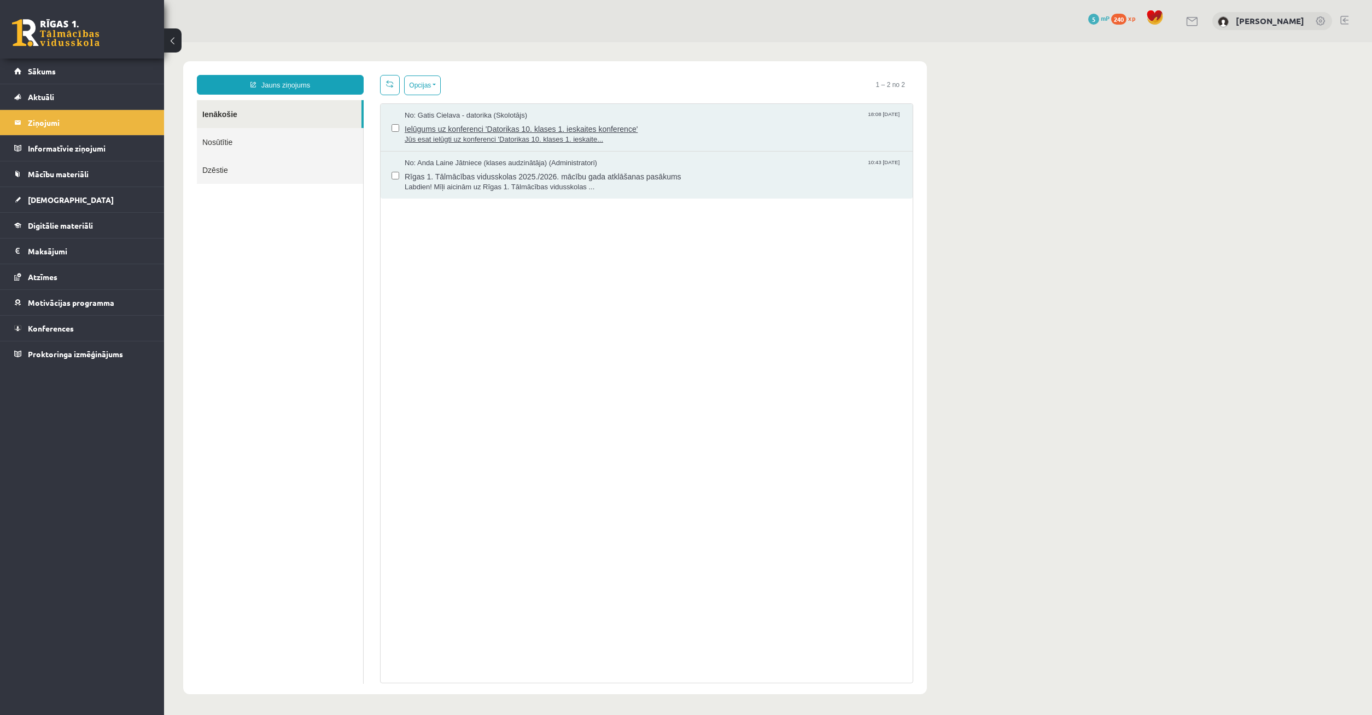
click at [597, 137] on span "Jūs esat ielūgti uz konferenci 'Datorikas 10. klases 1. ieskaite..." at bounding box center [653, 140] width 497 height 10
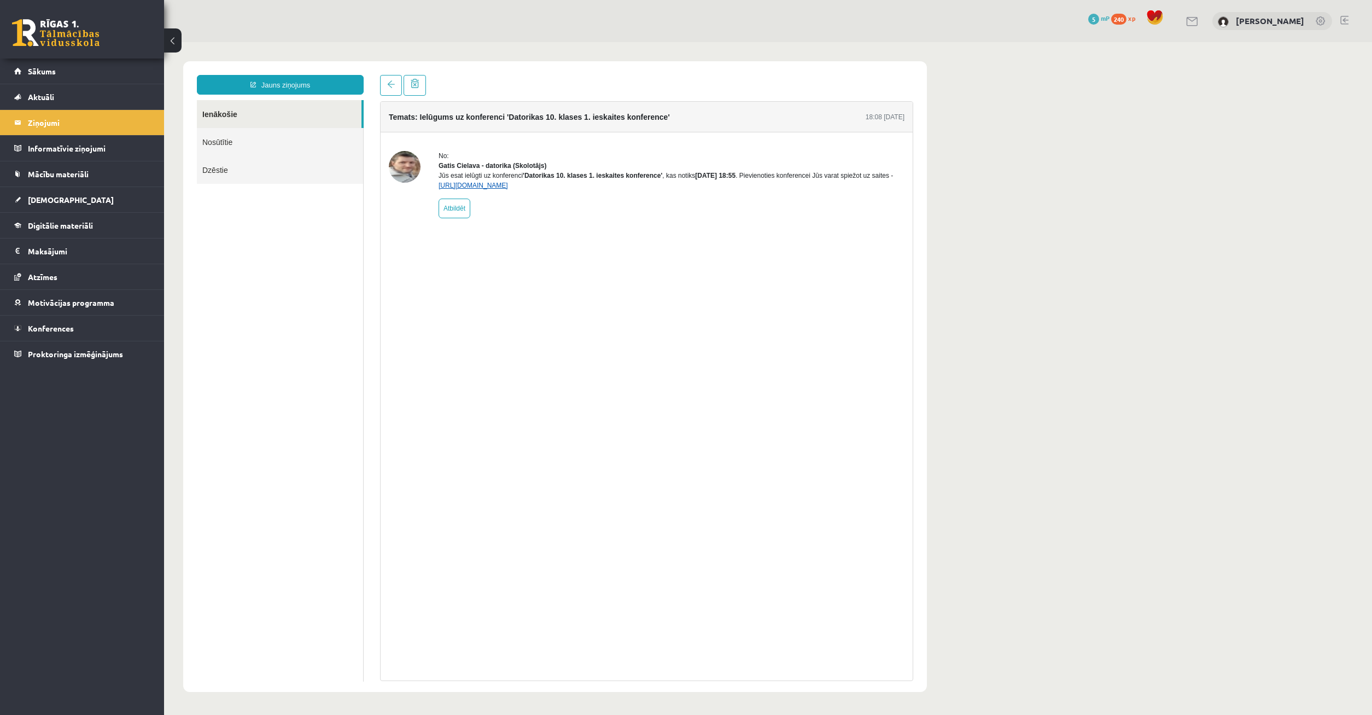
click at [502, 189] on link "[URL][DOMAIN_NAME]" at bounding box center [473, 186] width 69 height 8
